Goal: Information Seeking & Learning: Learn about a topic

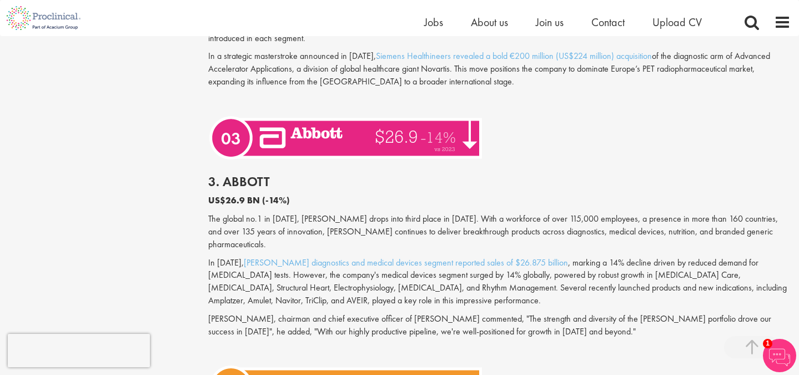
scroll to position [2569, 0]
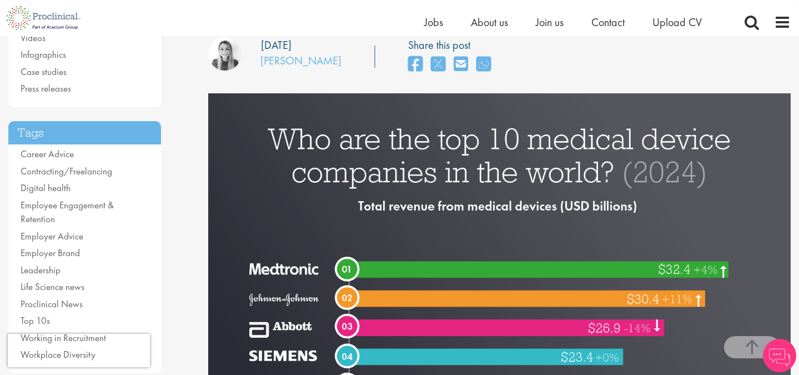
scroll to position [31, 0]
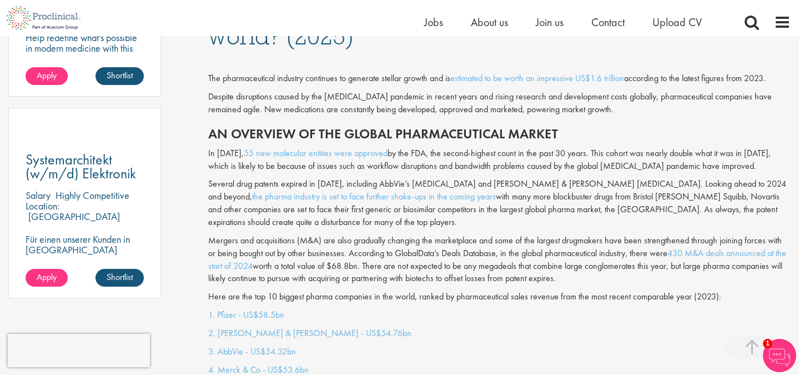
scroll to position [669, 0]
